Goal: Information Seeking & Learning: Learn about a topic

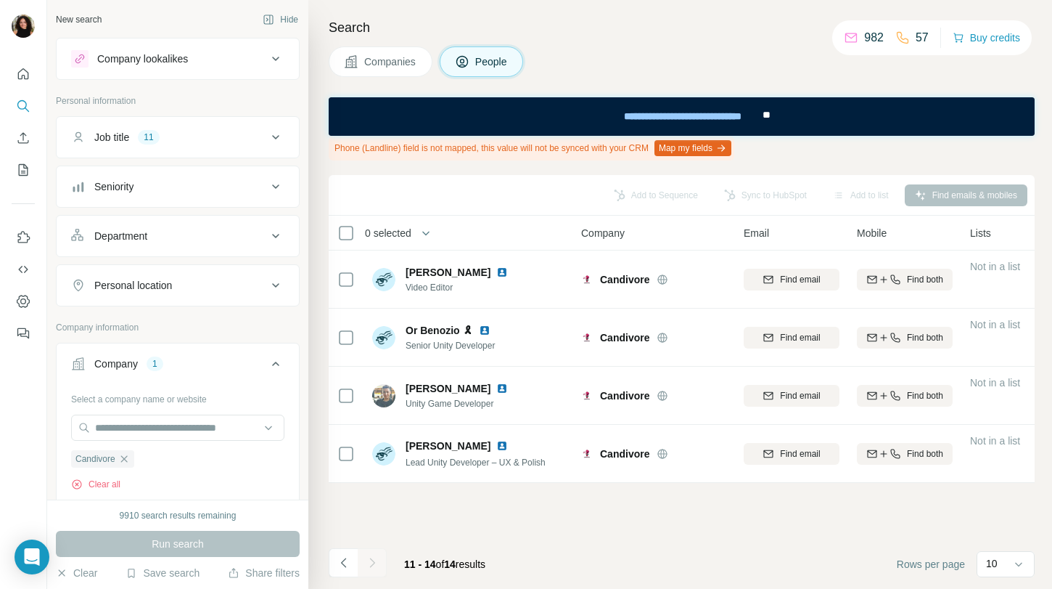
click at [360, 65] on button "Companies" at bounding box center [381, 61] width 104 height 30
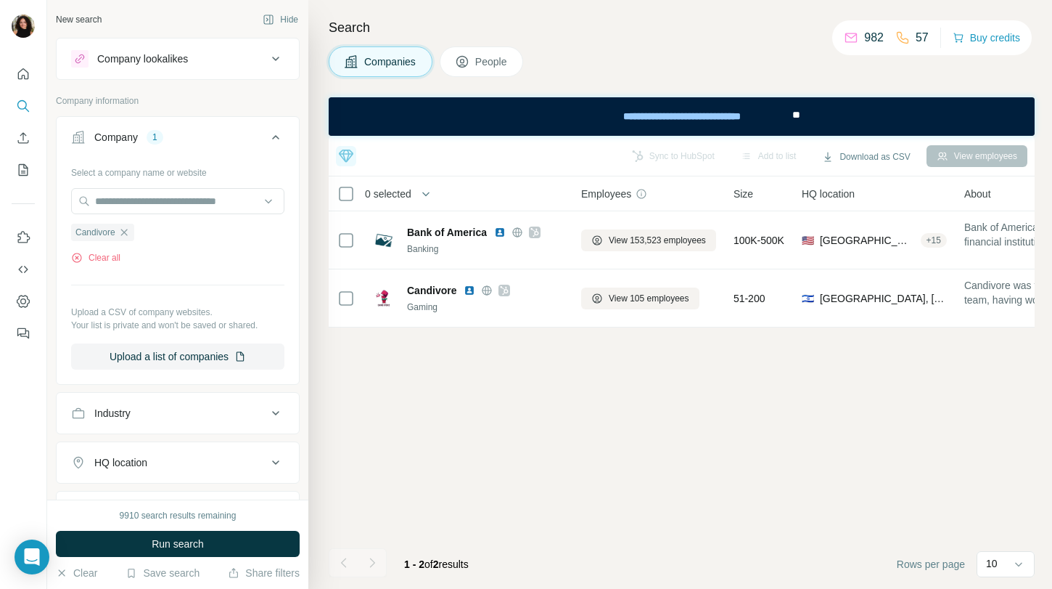
click at [255, 60] on div "Company lookalikes" at bounding box center [169, 58] width 196 height 17
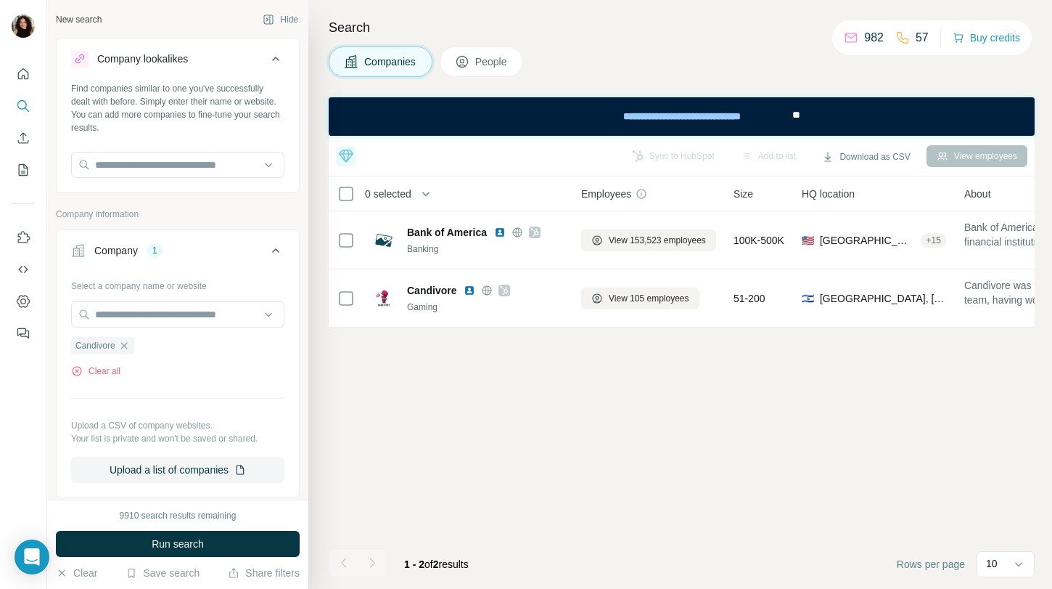
click at [166, 179] on div at bounding box center [177, 166] width 213 height 29
click at [166, 163] on input "text" at bounding box center [177, 165] width 213 height 26
paste input "**********"
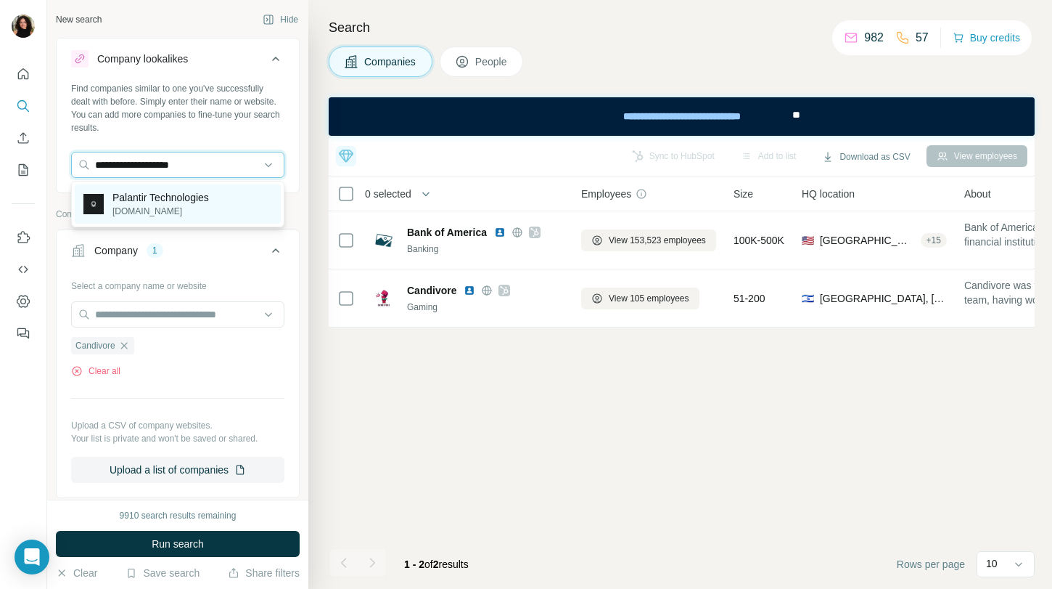
type input "**********"
click at [209, 202] on p "Palantir Technologies" at bounding box center [160, 197] width 97 height 15
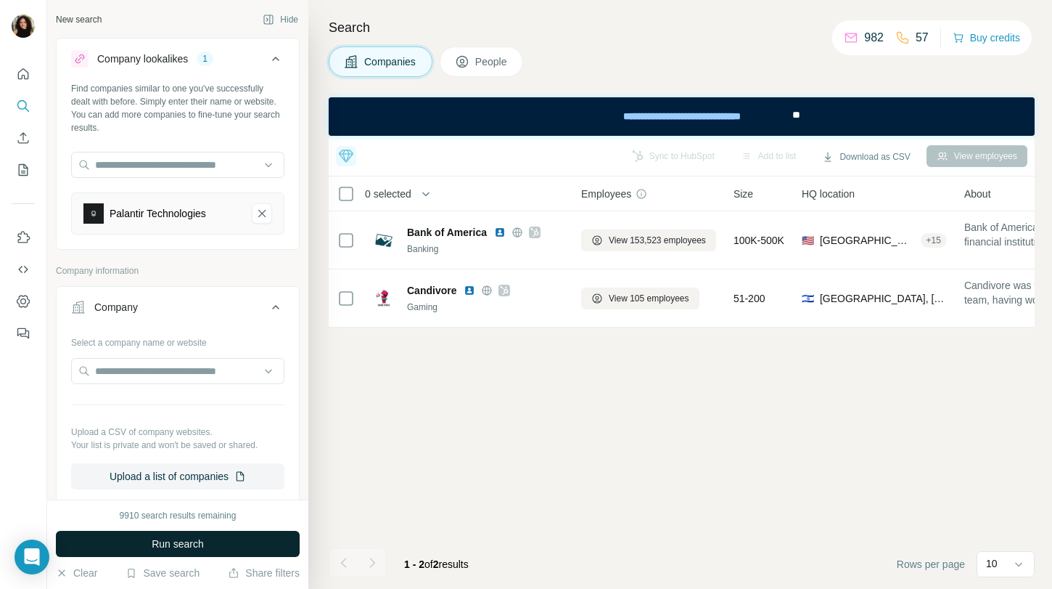
click at [219, 537] on button "Run search" at bounding box center [178, 543] width 244 height 26
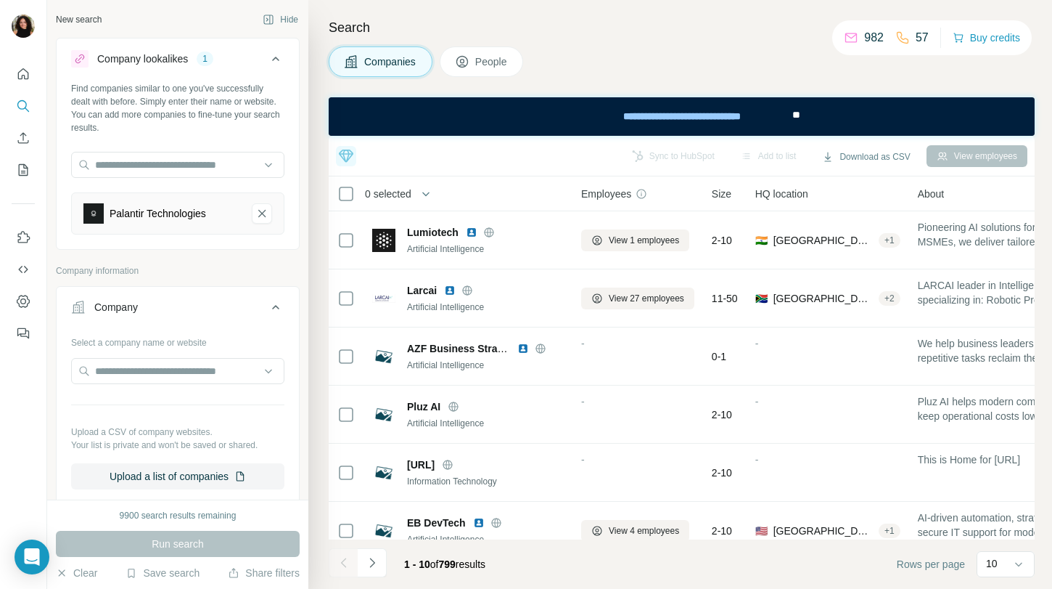
scroll to position [342, 0]
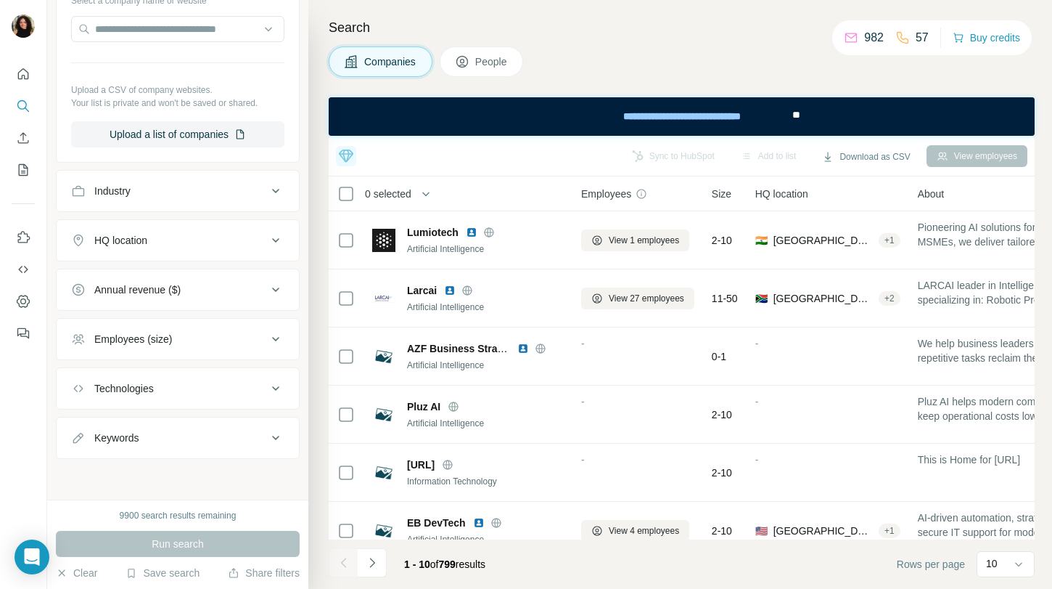
click at [171, 248] on button "HQ location" at bounding box center [178, 240] width 242 height 35
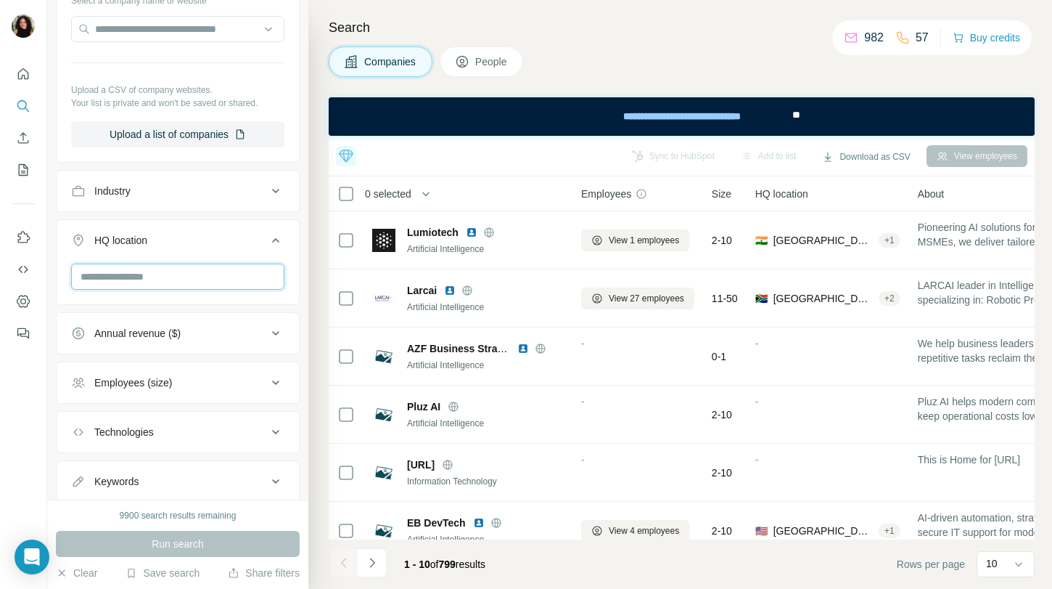
click at [179, 282] on input "text" at bounding box center [177, 276] width 213 height 26
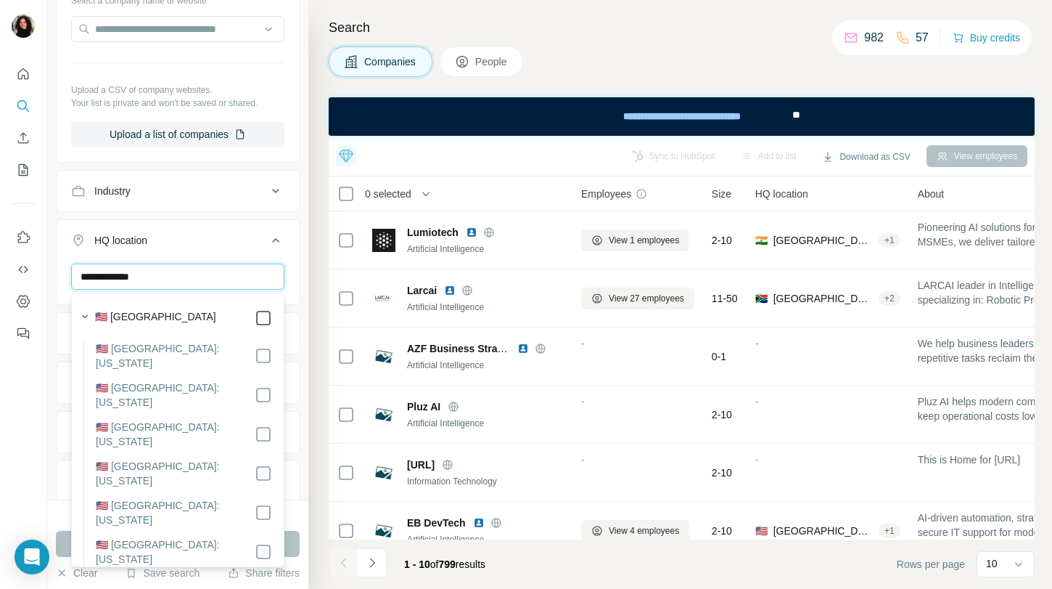
type input "**********"
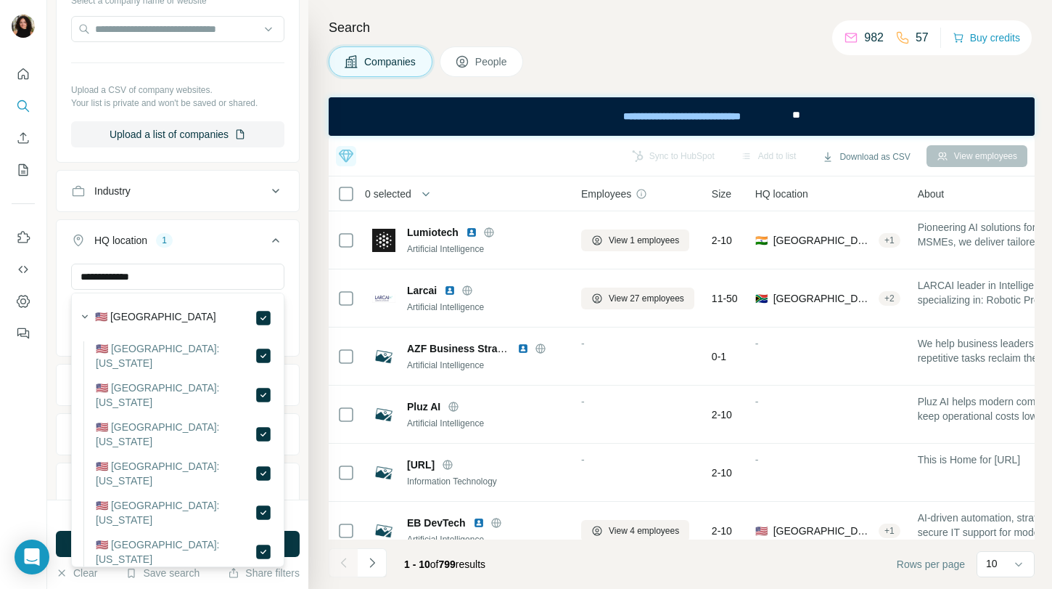
click at [268, 228] on button "HQ location 1" at bounding box center [178, 243] width 242 height 41
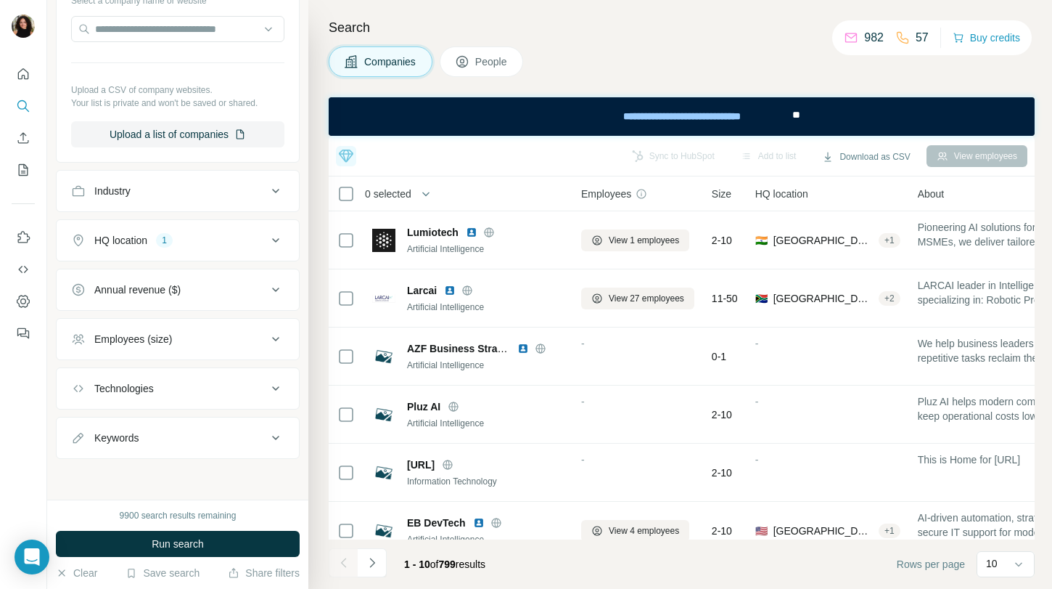
click at [210, 345] on div "Employees (size)" at bounding box center [169, 339] width 196 height 15
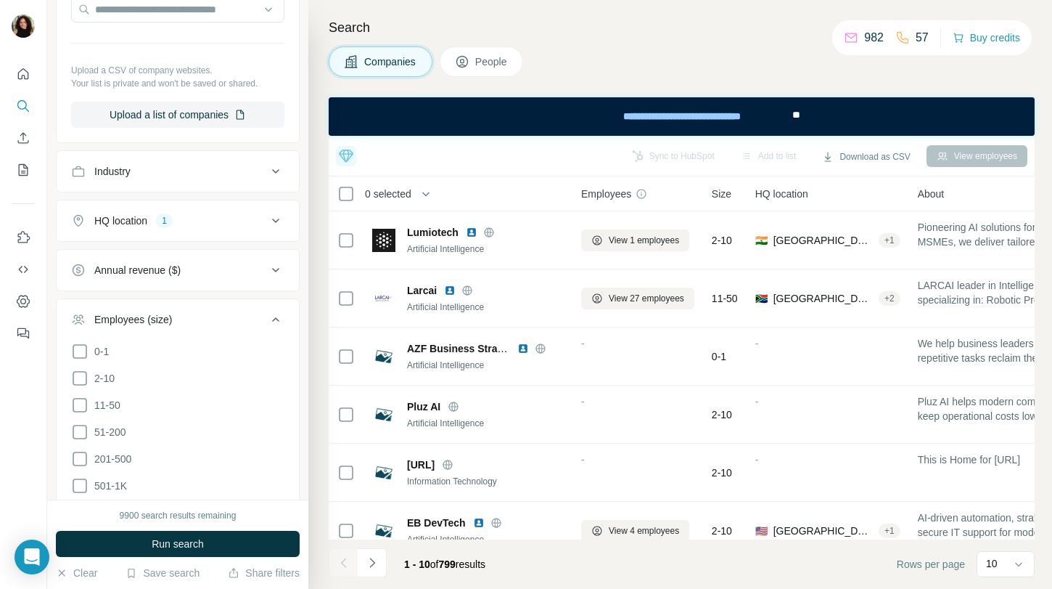
click at [81, 472] on ul "0-1 2-10 11-50 [PHONE_NUMBER] 501-1K 1K-5K 5K-10K 10K-50K 50K-100K 100K-500K 50…" at bounding box center [177, 499] width 213 height 313
click at [81, 481] on icon at bounding box center [79, 485] width 17 height 17
click at [81, 456] on icon at bounding box center [79, 458] width 17 height 17
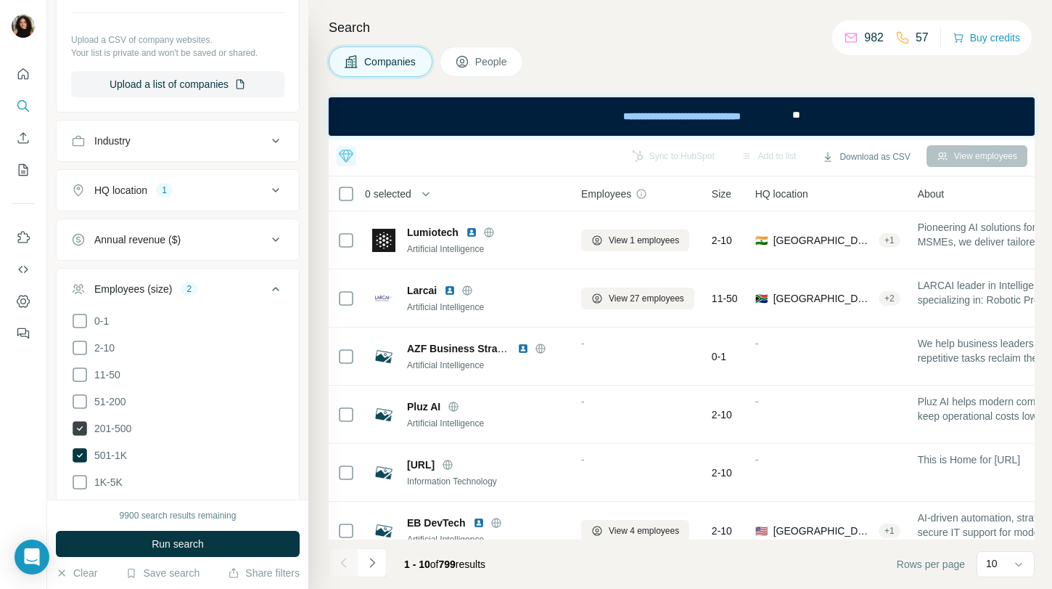
scroll to position [420, 0]
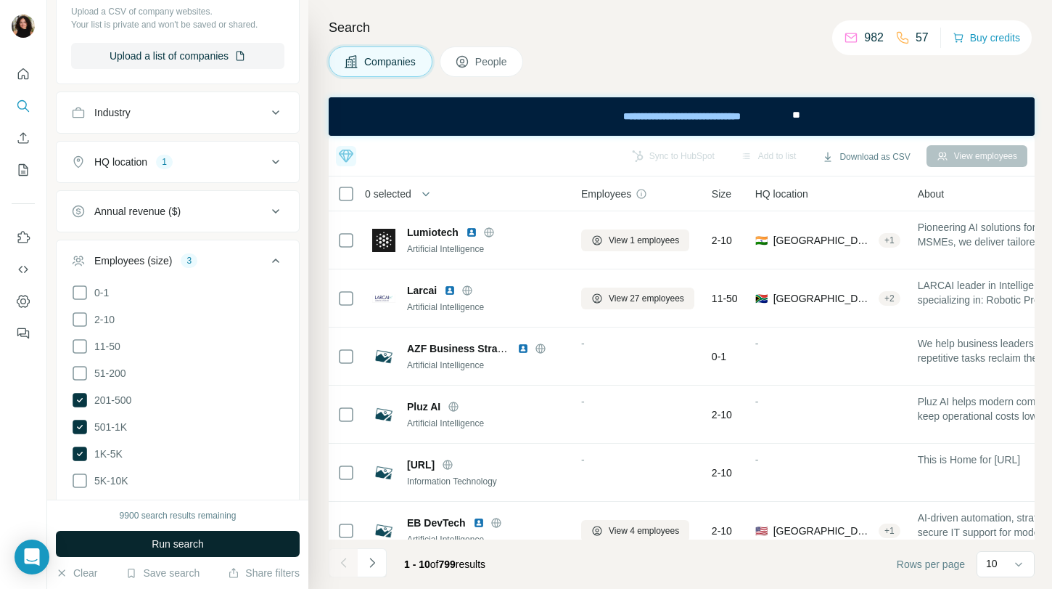
click at [135, 534] on button "Run search" at bounding box center [178, 543] width 244 height 26
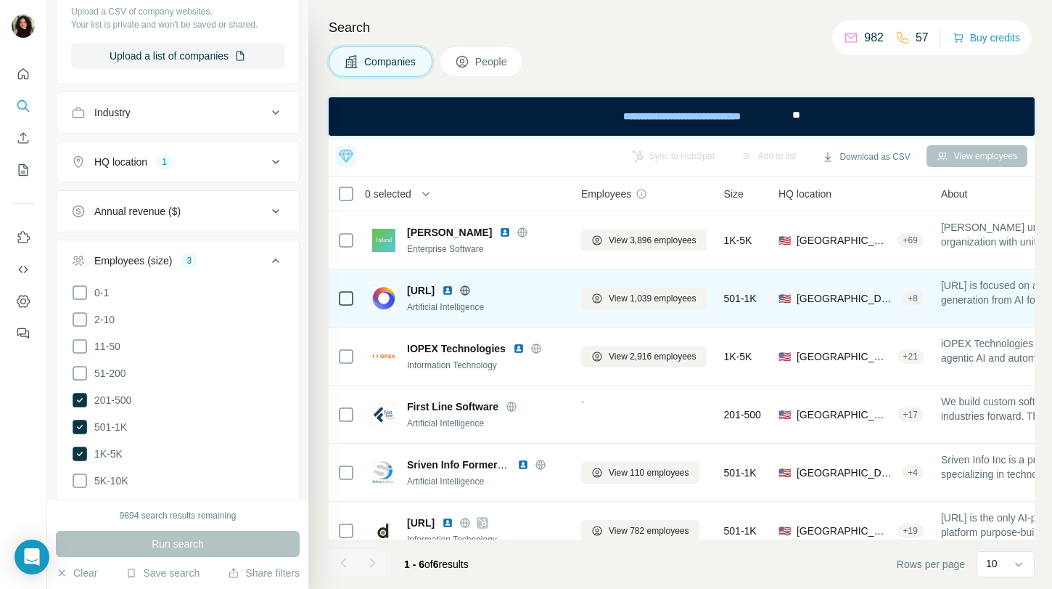
click at [450, 292] on img at bounding box center [448, 290] width 12 height 12
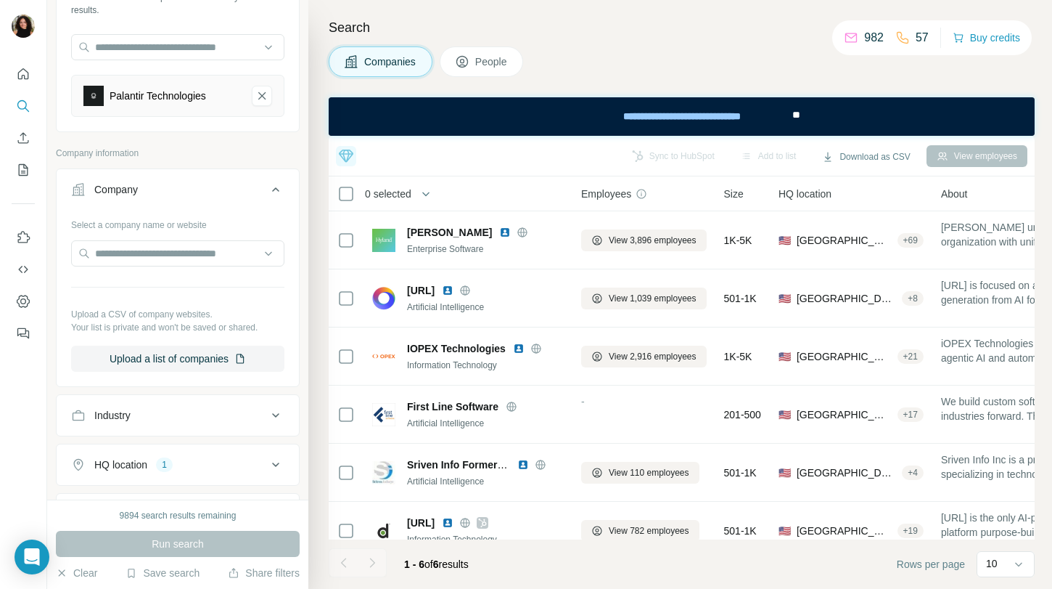
scroll to position [99, 0]
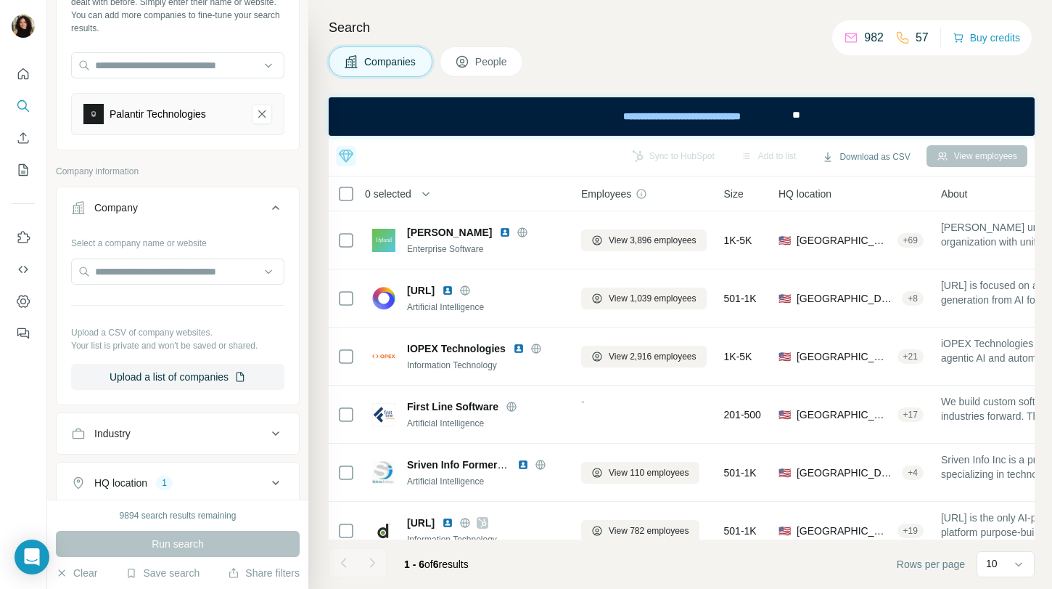
click at [464, 59] on icon at bounding box center [462, 61] width 15 height 15
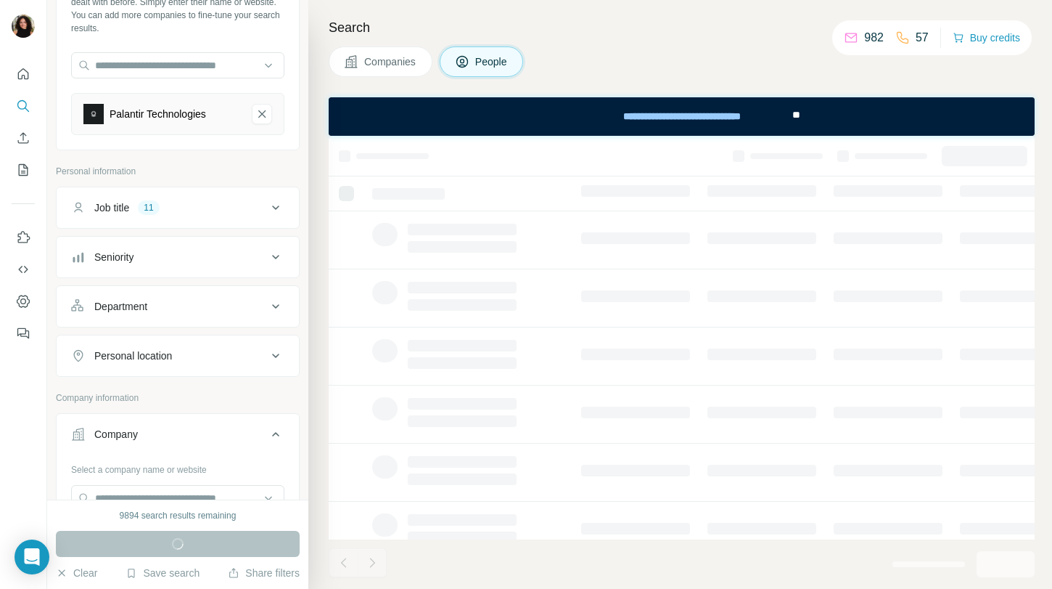
click at [239, 209] on div "Job title 11" at bounding box center [169, 207] width 196 height 15
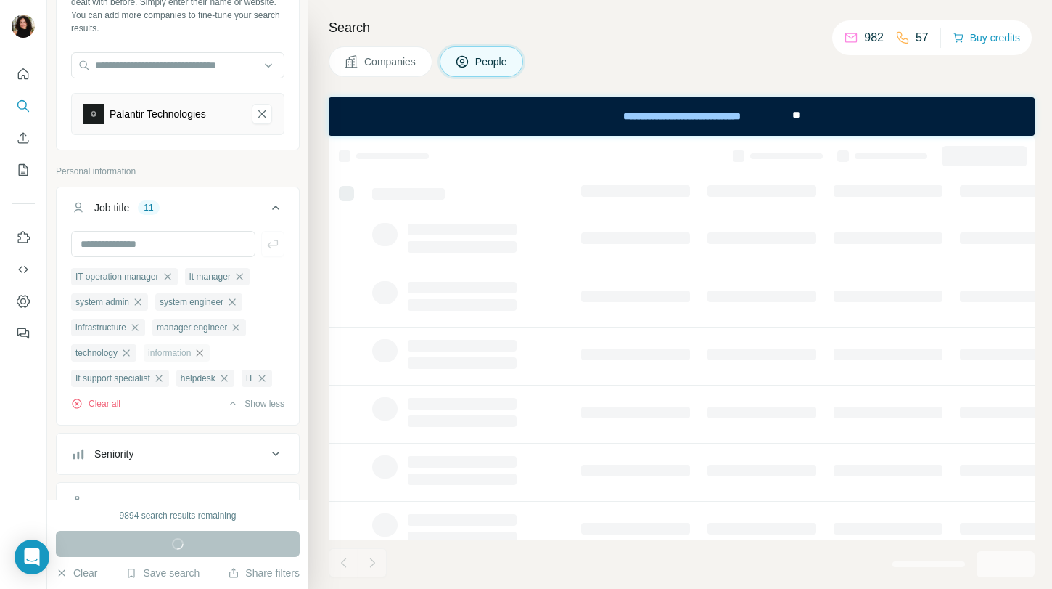
click at [205, 354] on icon "button" at bounding box center [200, 353] width 12 height 12
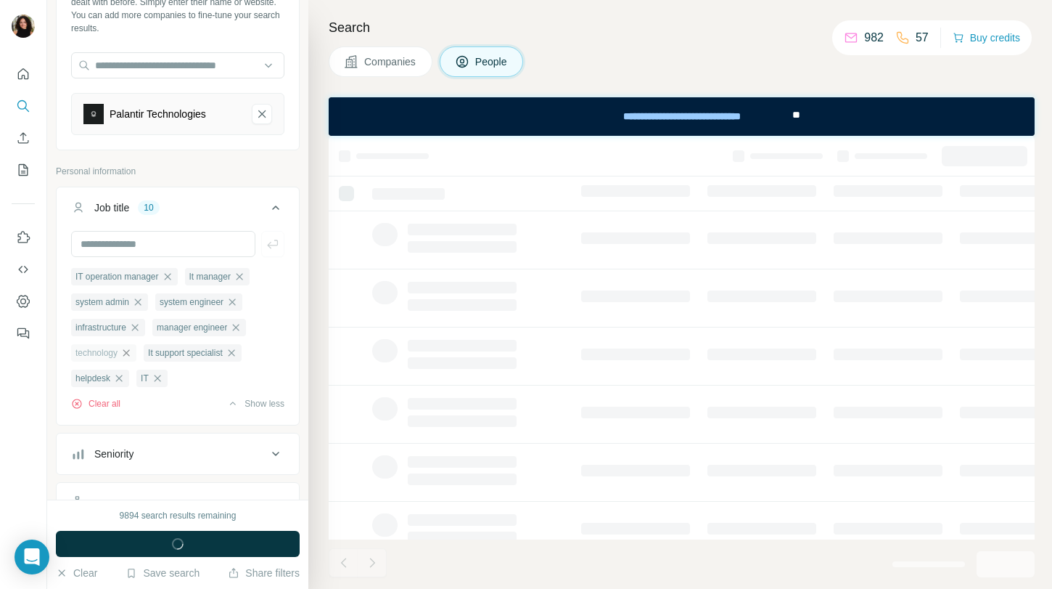
click at [130, 356] on icon "button" at bounding box center [126, 352] width 7 height 7
click at [268, 355] on icon "button" at bounding box center [262, 353] width 12 height 12
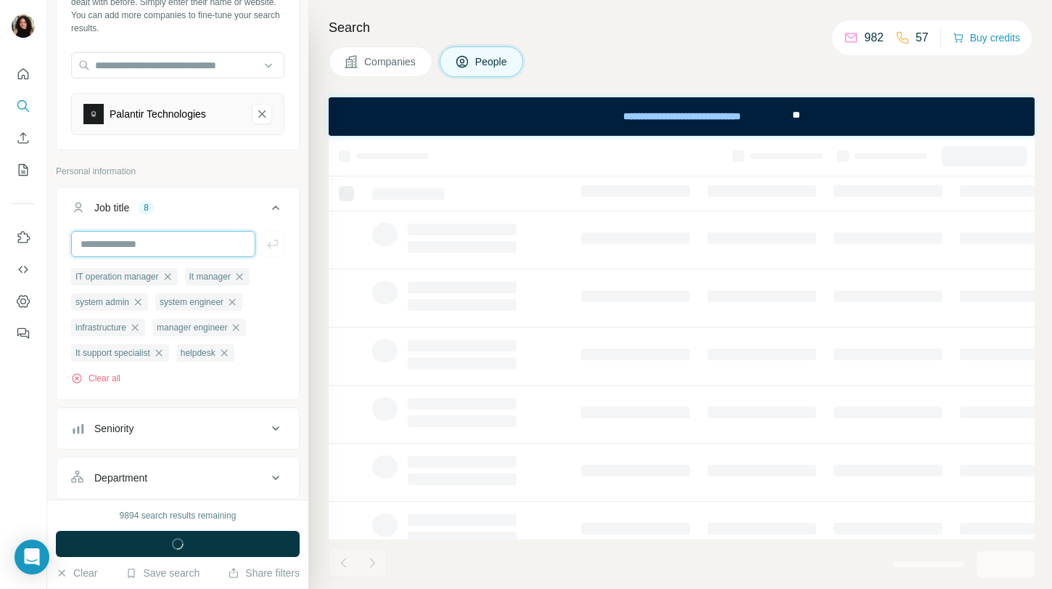
click at [178, 243] on input "text" at bounding box center [163, 244] width 184 height 26
type input "**********"
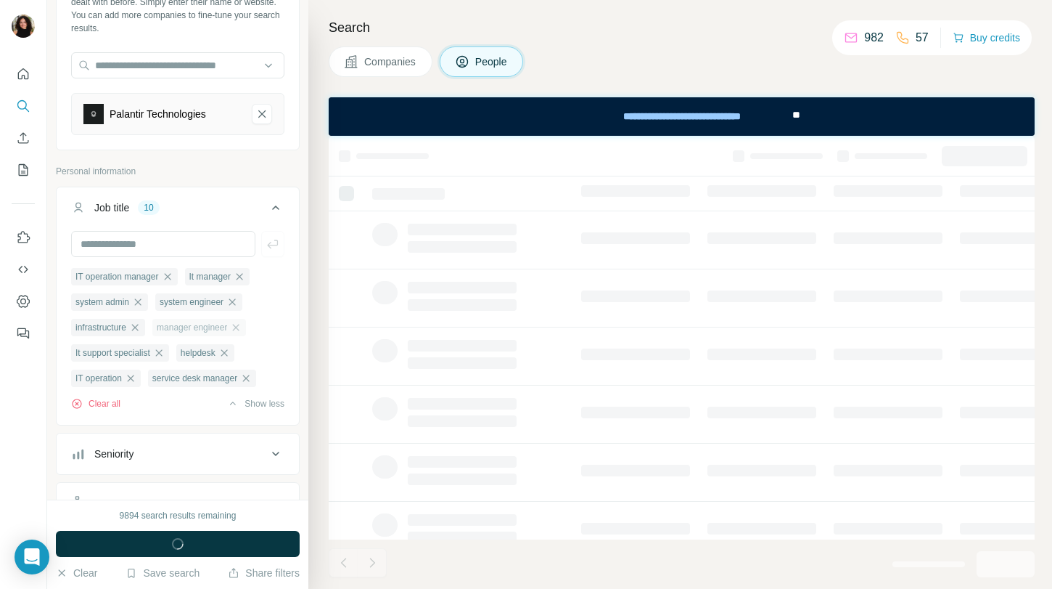
click at [246, 327] on div "manager engineer" at bounding box center [199, 327] width 94 height 17
click at [239, 328] on icon "button" at bounding box center [236, 327] width 7 height 7
click at [158, 247] on input "text" at bounding box center [163, 244] width 184 height 26
type input "**********"
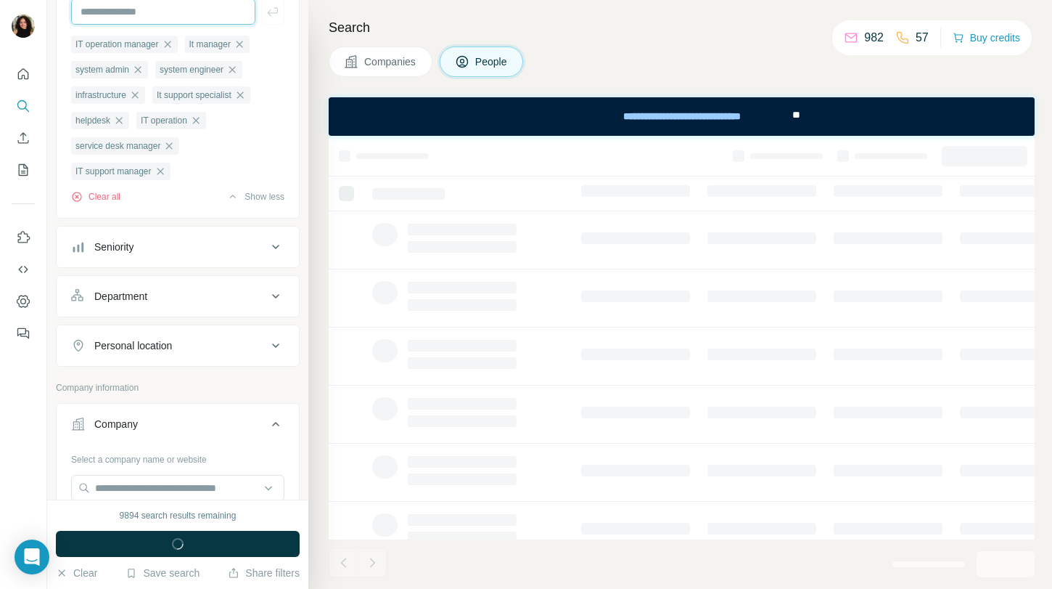
scroll to position [160, 0]
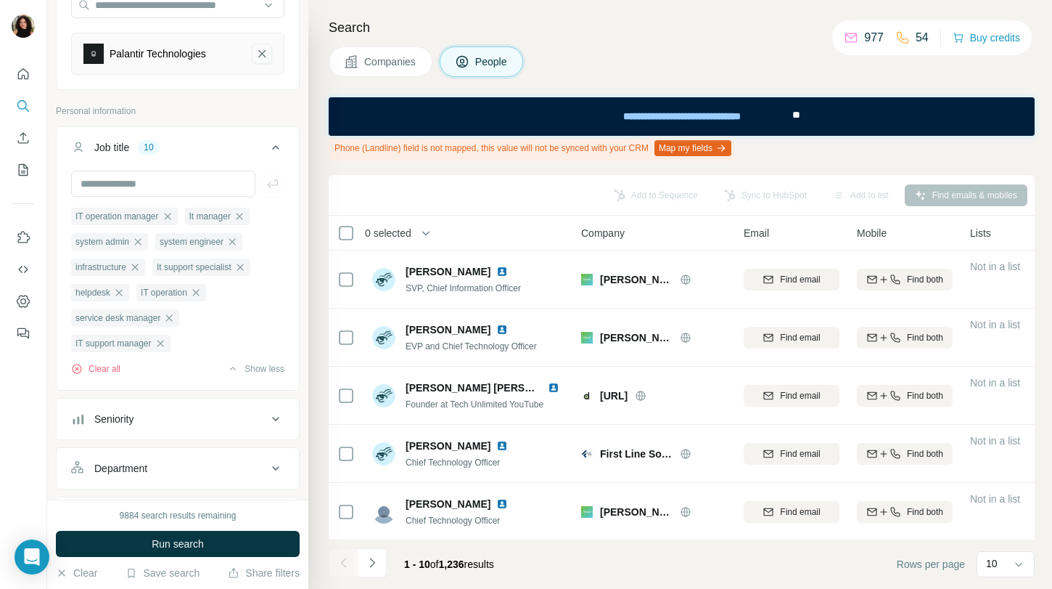
click at [257, 51] on icon "Palantir Technologies-remove-button" at bounding box center [261, 53] width 13 height 15
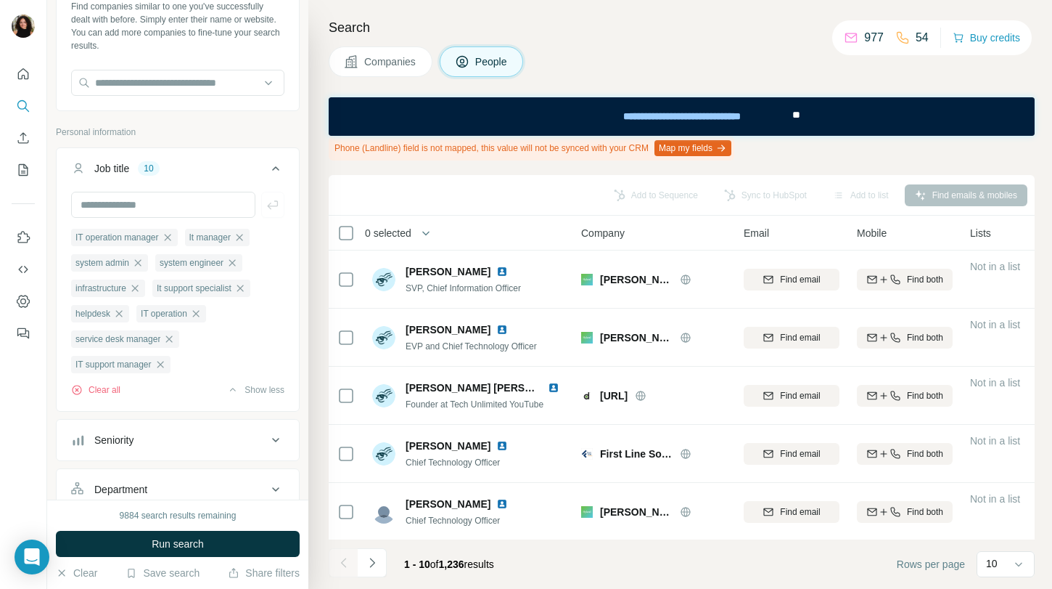
scroll to position [43, 0]
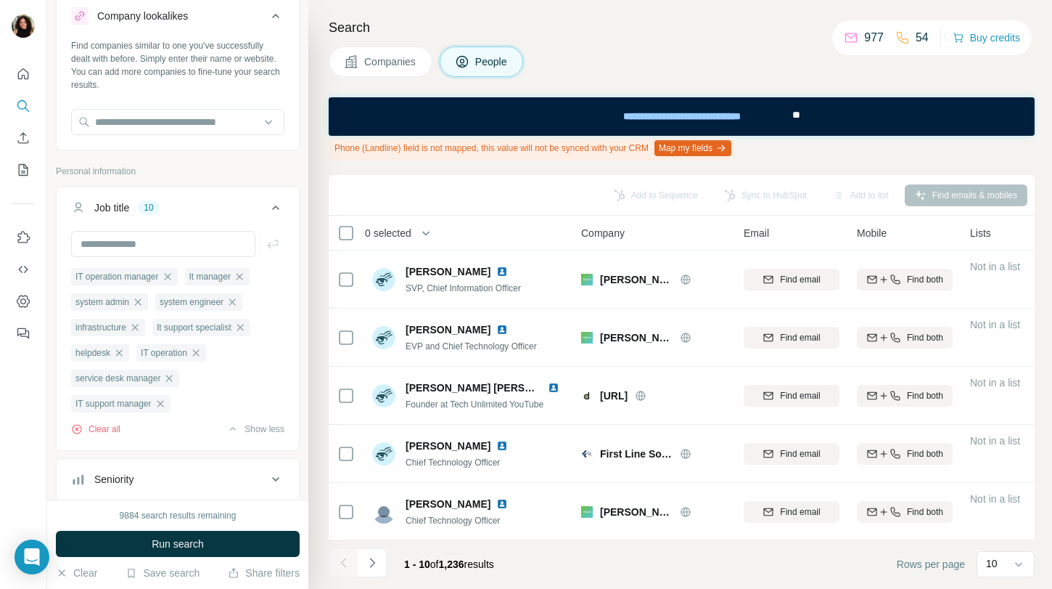
click at [385, 57] on span "Companies" at bounding box center [390, 61] width 53 height 15
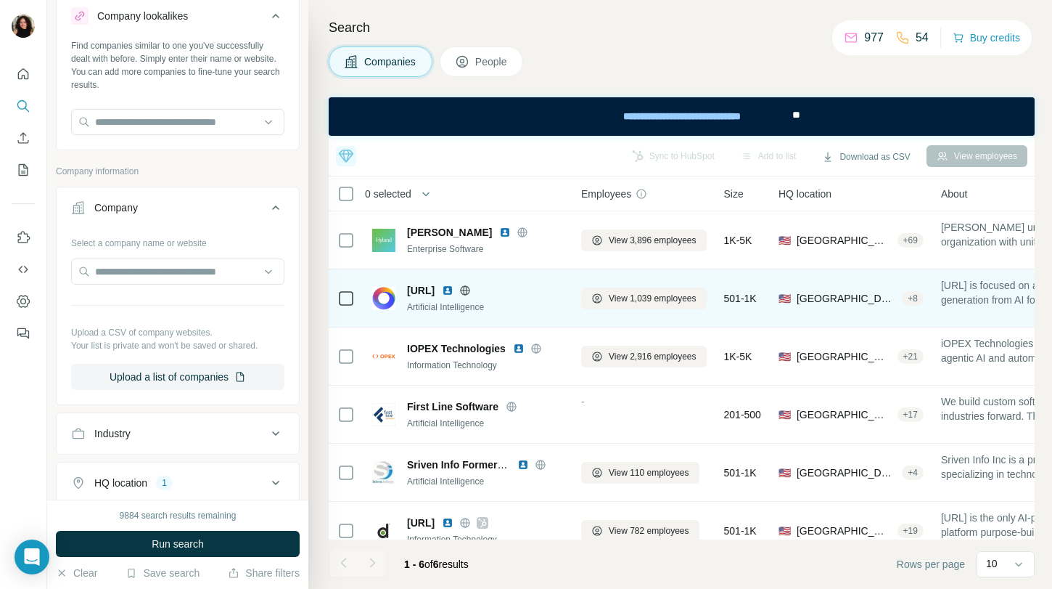
scroll to position [20, 0]
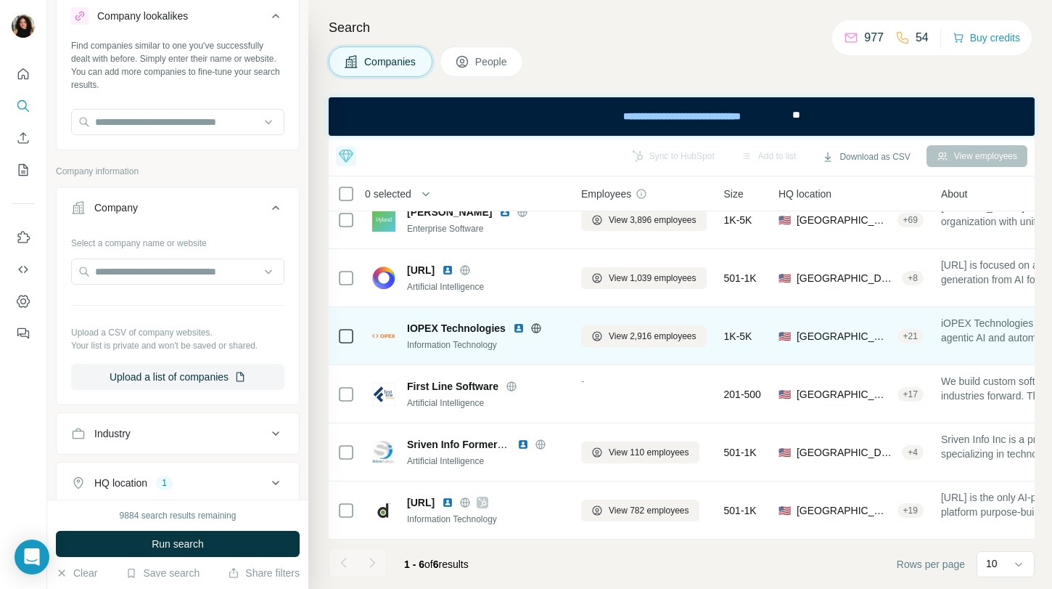
click at [484, 321] on span "IOPEX Technologies" at bounding box center [456, 328] width 99 height 15
copy span "IOPEX Technologies"
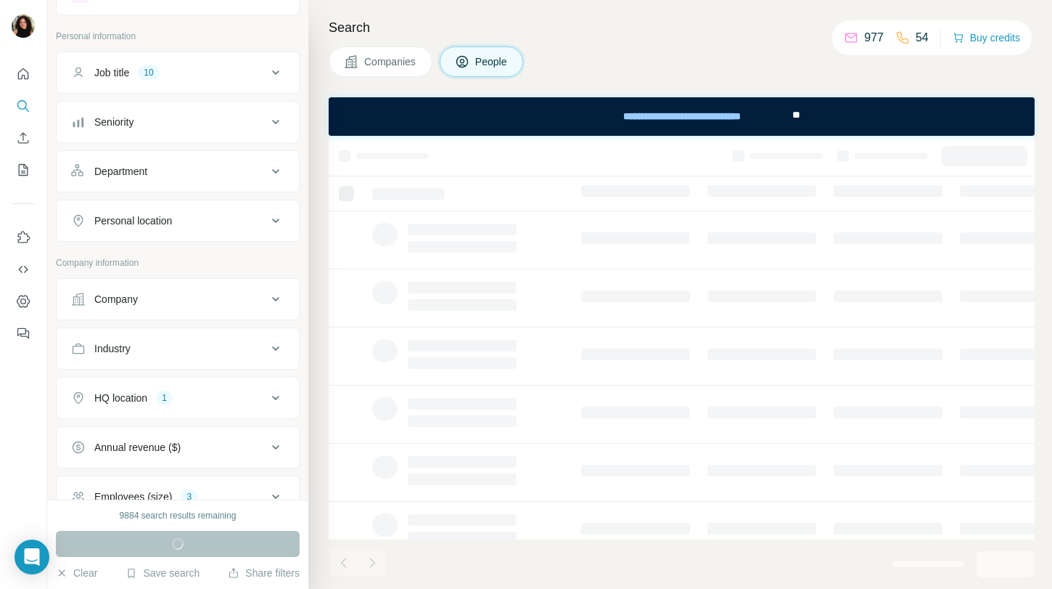
scroll to position [75, 0]
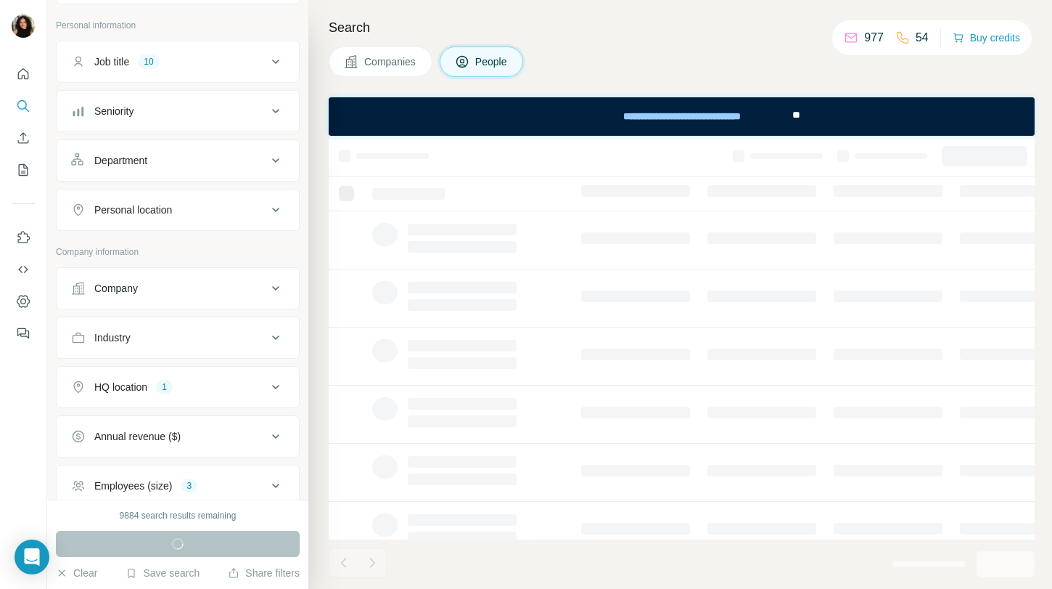
click at [228, 268] on div "Company" at bounding box center [178, 288] width 244 height 42
click at [228, 284] on div "Company" at bounding box center [169, 288] width 196 height 15
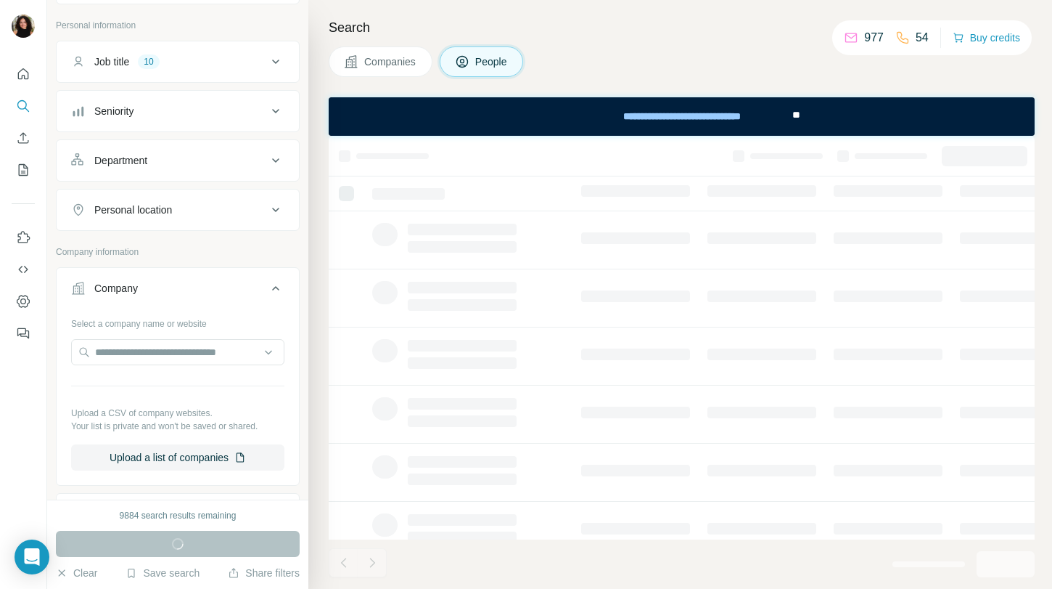
scroll to position [307, 0]
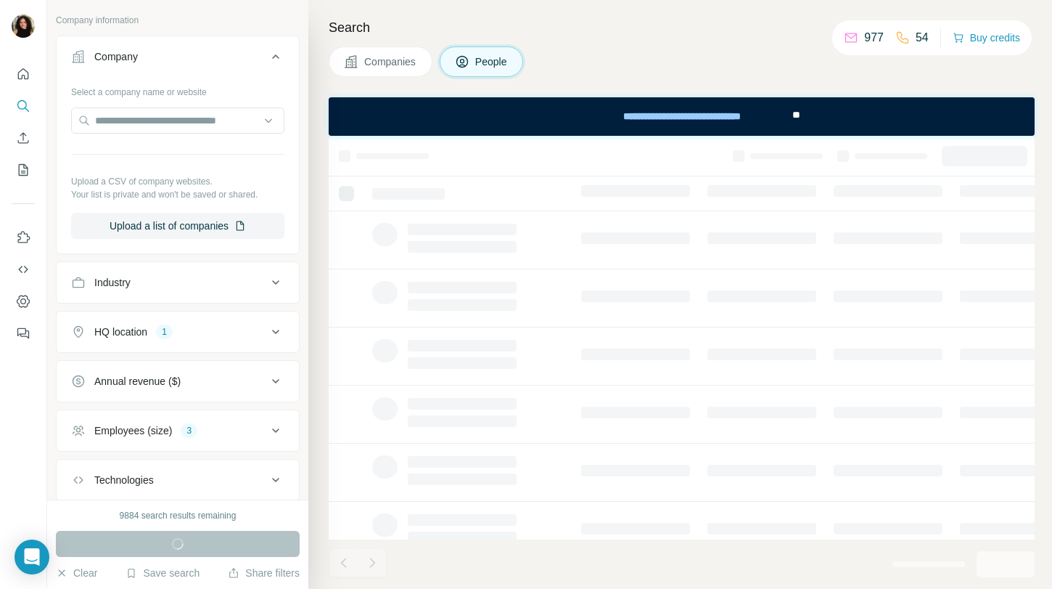
click at [222, 336] on div "HQ location 1" at bounding box center [169, 331] width 196 height 15
click at [136, 409] on div "[GEOGRAPHIC_DATA]" at bounding box center [128, 400] width 114 height 17
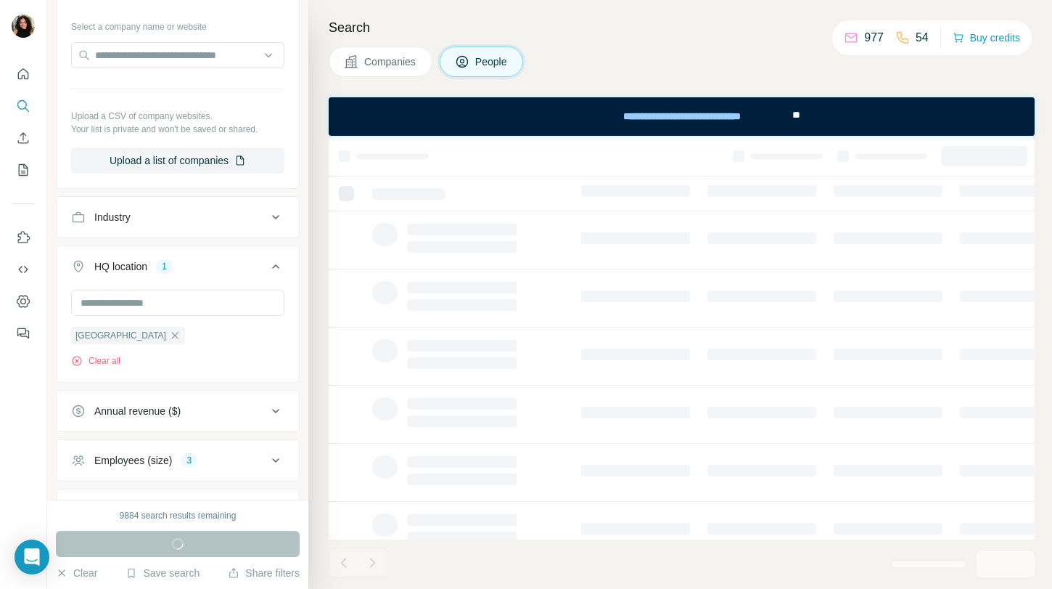
scroll to position [390, 0]
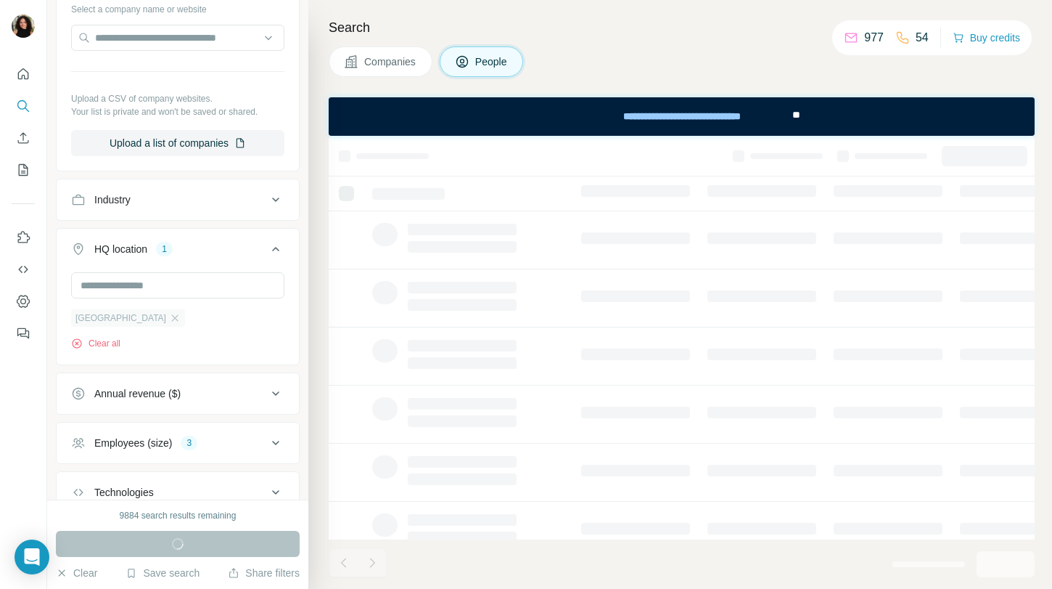
click at [142, 325] on div "[GEOGRAPHIC_DATA]" at bounding box center [128, 317] width 114 height 17
click at [196, 435] on button "Employees (size) 3" at bounding box center [178, 442] width 242 height 35
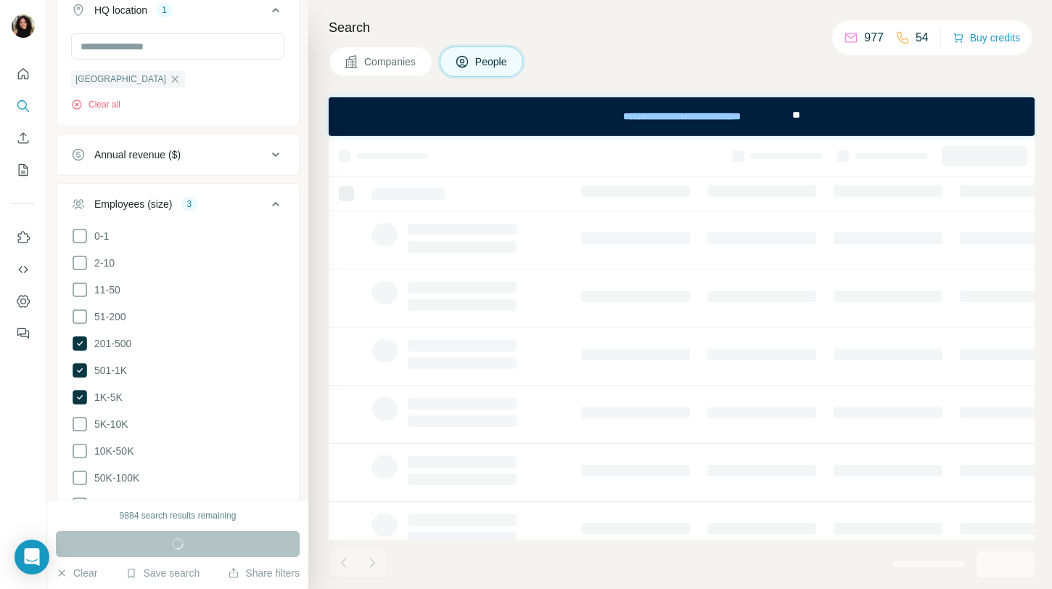
scroll to position [665, 0]
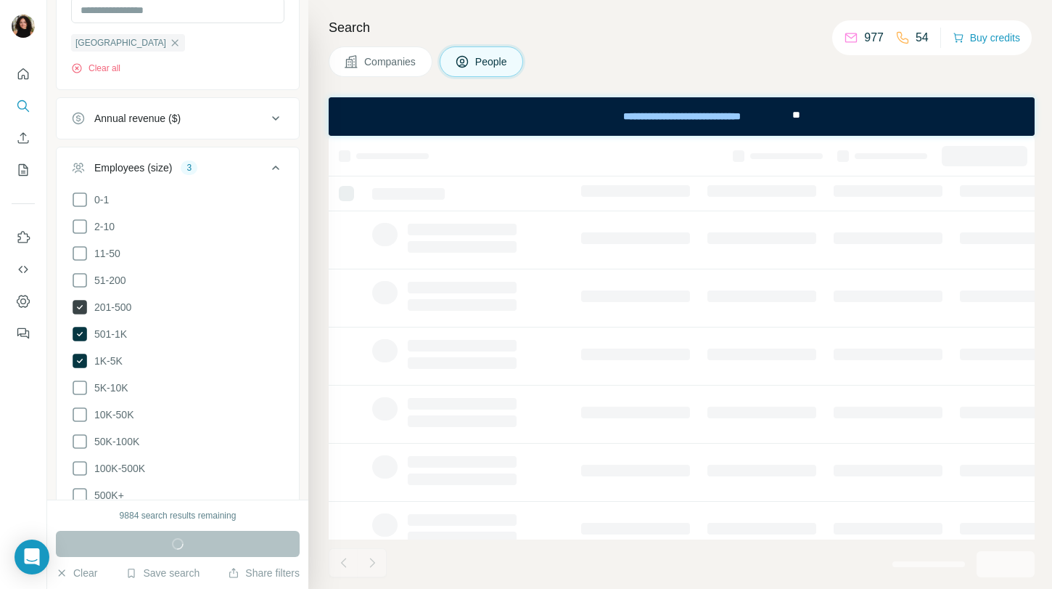
click at [84, 305] on icon at bounding box center [80, 307] width 15 height 15
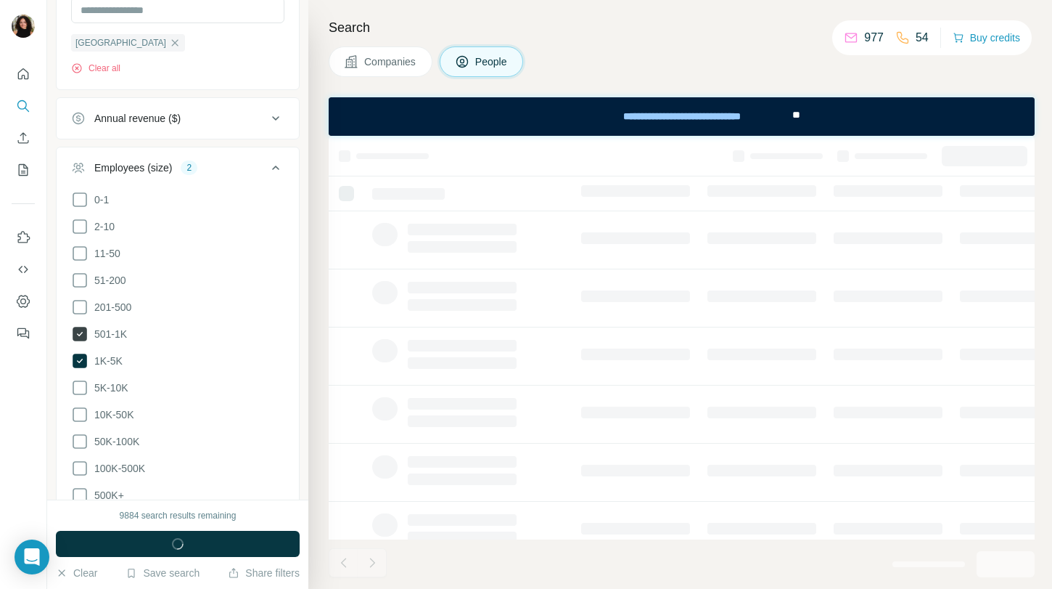
click at [84, 327] on icon at bounding box center [80, 334] width 15 height 15
click at [81, 364] on icon at bounding box center [80, 360] width 15 height 15
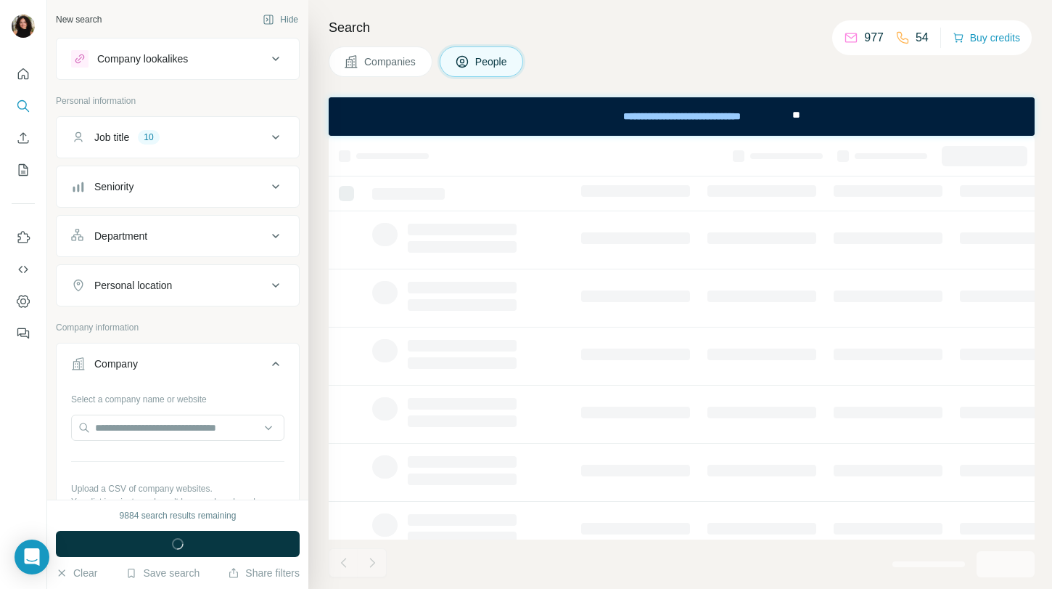
scroll to position [48, 0]
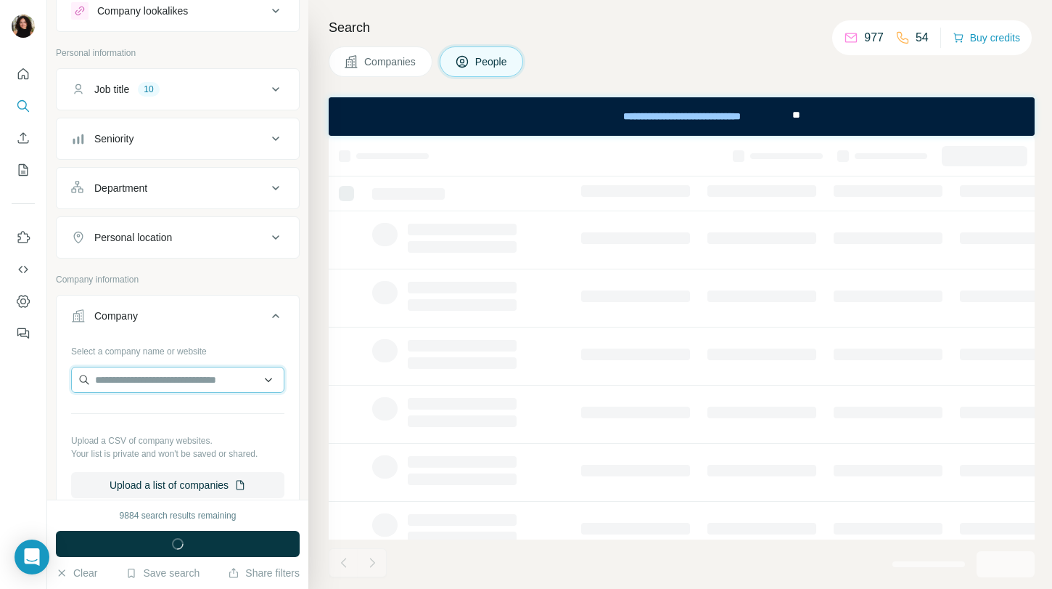
click at [184, 369] on input "text" at bounding box center [177, 379] width 213 height 26
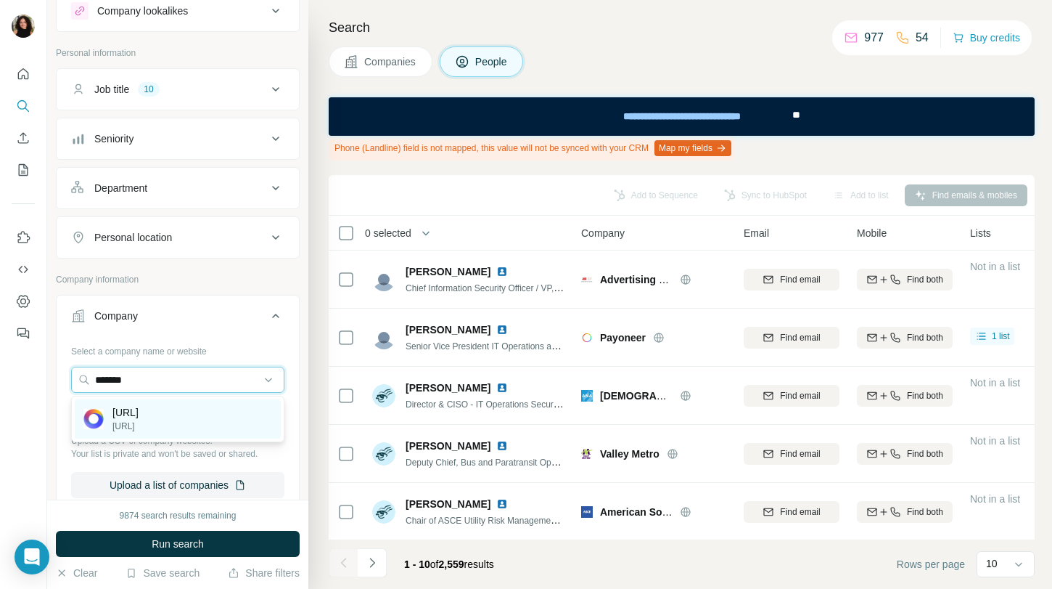
type input "*******"
click at [217, 425] on div "kore.ai kore.ai" at bounding box center [178, 418] width 206 height 39
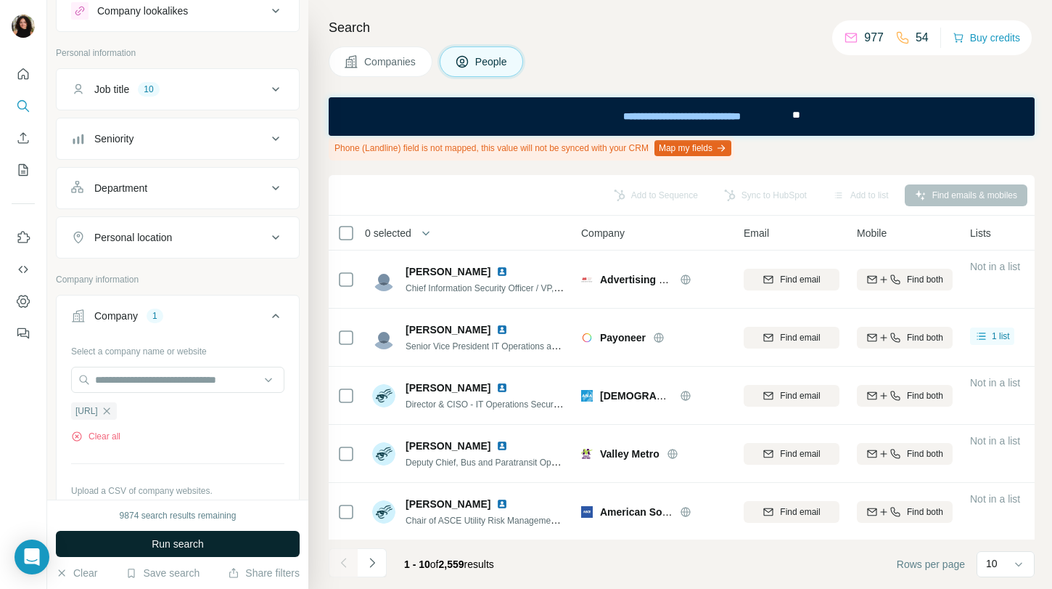
click at [271, 536] on button "Run search" at bounding box center [178, 543] width 244 height 26
